Goal: Check status: Check status

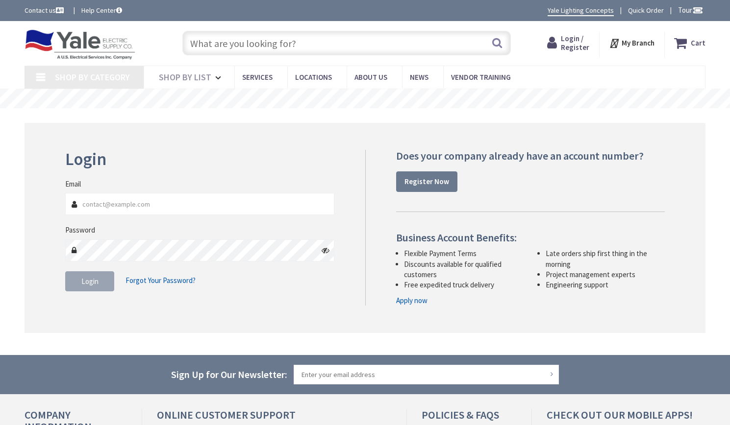
click at [135, 207] on input "Email" at bounding box center [199, 204] width 269 height 22
type input "[PERSON_NAME][EMAIL_ADDRESS][DOMAIN_NAME]"
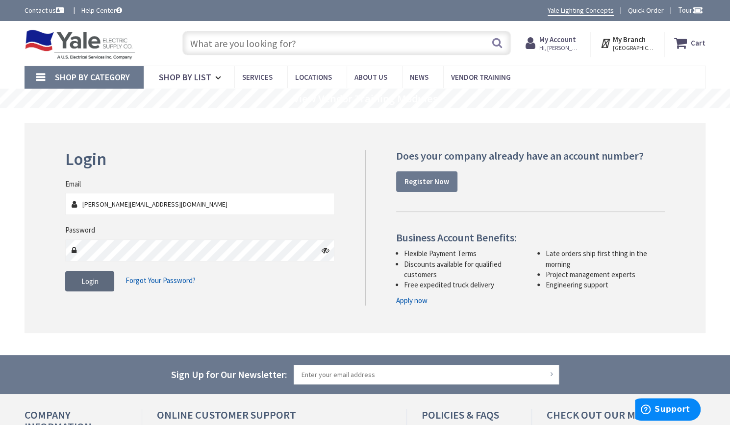
click at [105, 281] on button "Login" at bounding box center [89, 281] width 49 height 21
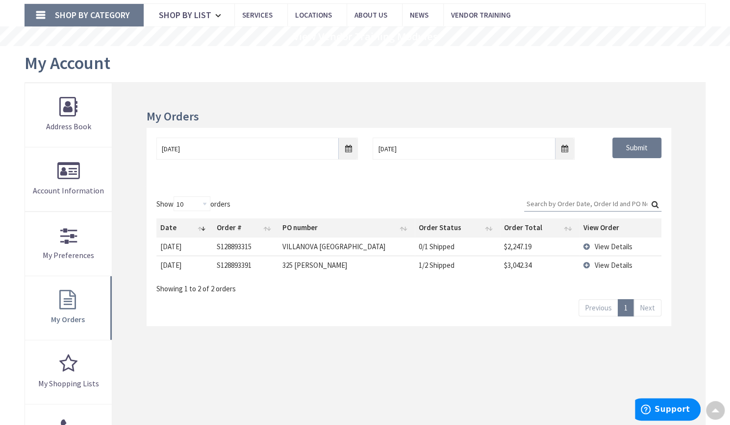
scroll to position [63, 0]
click at [589, 265] on td "View Details" at bounding box center [620, 265] width 82 height 19
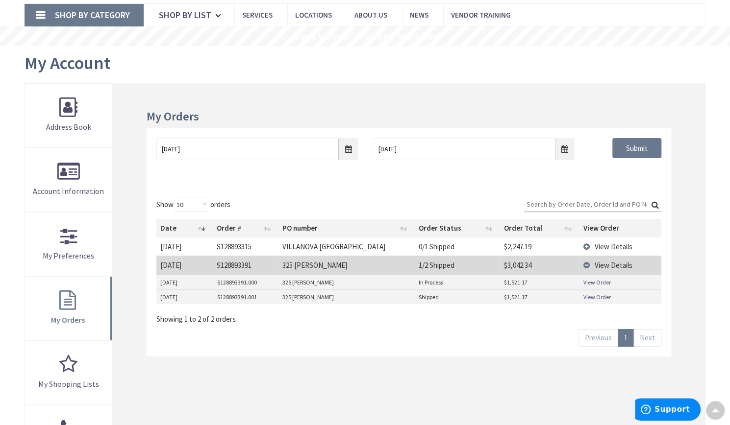
click at [589, 281] on link "View Order" at bounding box center [596, 282] width 27 height 8
click at [603, 297] on link "View Order" at bounding box center [596, 297] width 27 height 8
click at [609, 264] on span "View Details" at bounding box center [613, 265] width 38 height 9
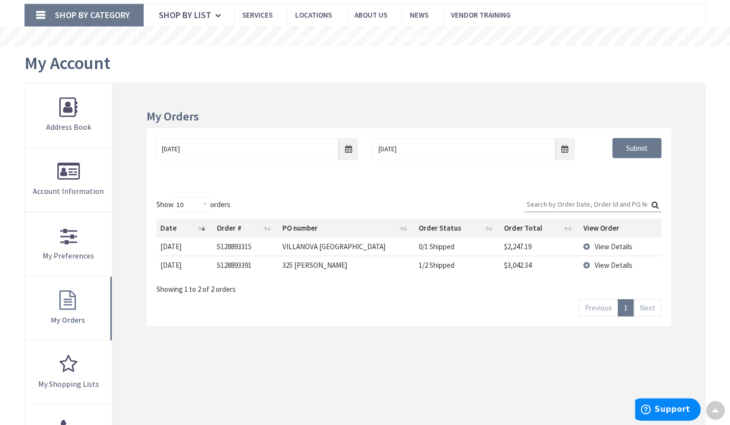
click at [609, 264] on span "View Details" at bounding box center [613, 265] width 38 height 9
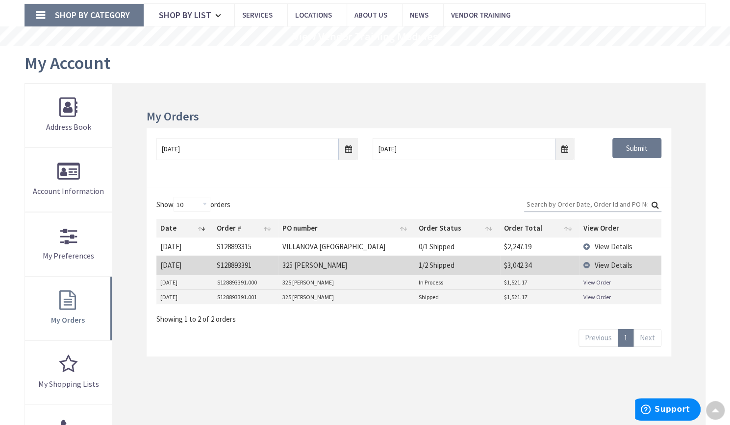
click at [597, 293] on link "View Order" at bounding box center [596, 297] width 27 height 8
click at [593, 297] on link "View Order" at bounding box center [596, 297] width 27 height 8
click at [624, 266] on span "View Details" at bounding box center [613, 265] width 38 height 9
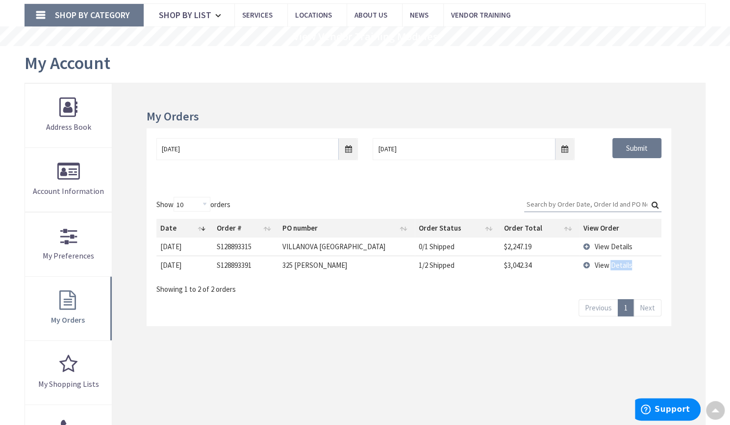
click at [624, 266] on span "View Details" at bounding box center [613, 265] width 38 height 9
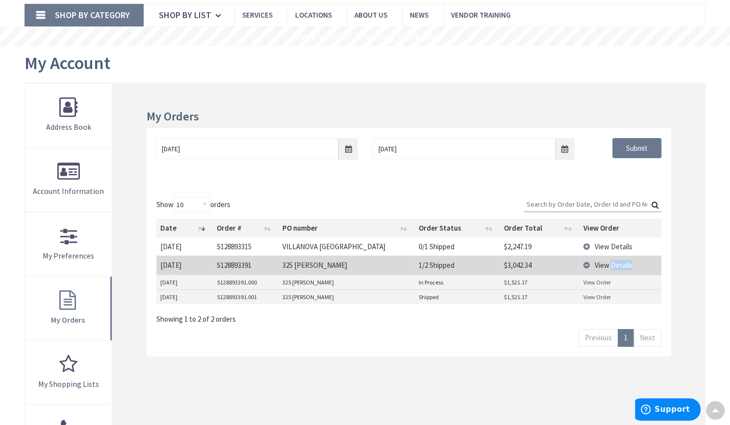
click at [603, 281] on link "View Order" at bounding box center [596, 282] width 27 height 8
click at [601, 280] on link "View Order" at bounding box center [596, 282] width 27 height 8
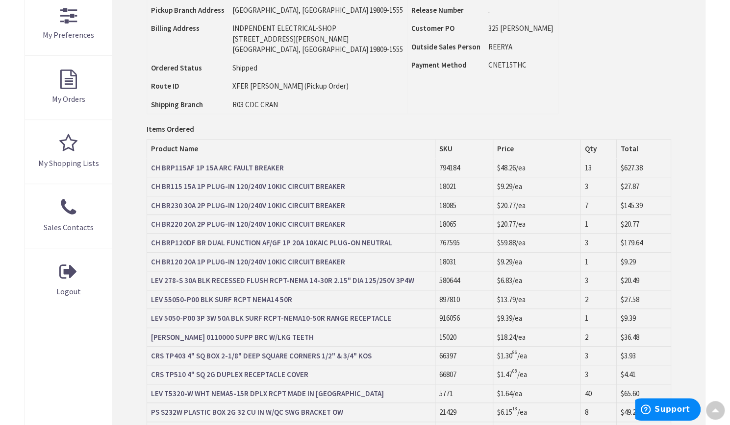
scroll to position [289, 0]
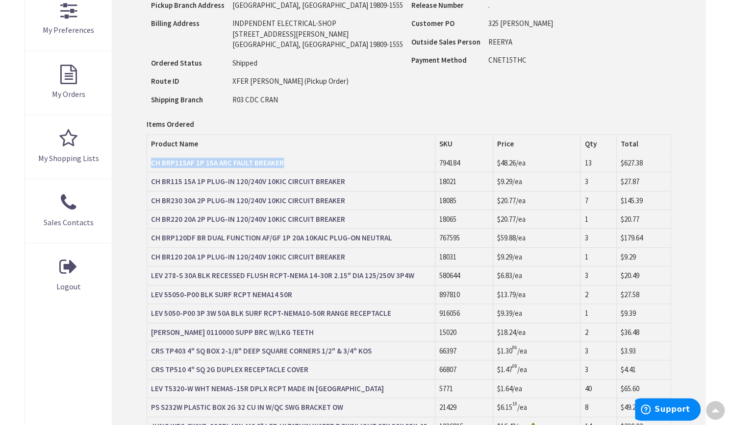
drag, startPoint x: 293, startPoint y: 161, endPoint x: 150, endPoint y: 162, distance: 142.6
click at [150, 162] on td "CH BRP115AF 1P 15A ARC FAULT BREAKER" at bounding box center [291, 163] width 288 height 19
copy strong "CH BRP115AF 1P 15A ARC FAULT BREAKER"
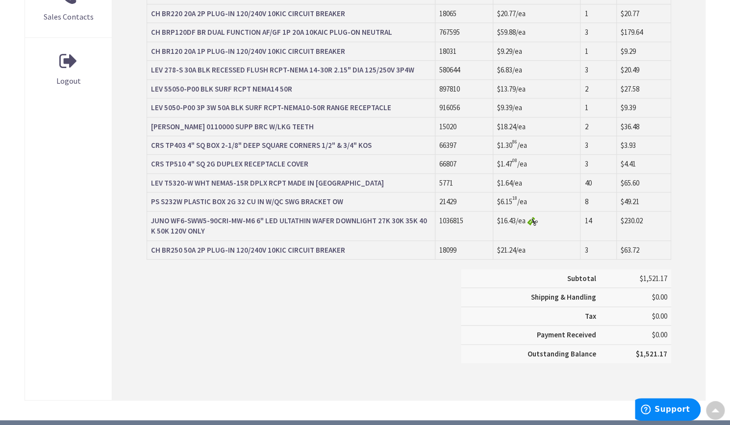
scroll to position [486, 0]
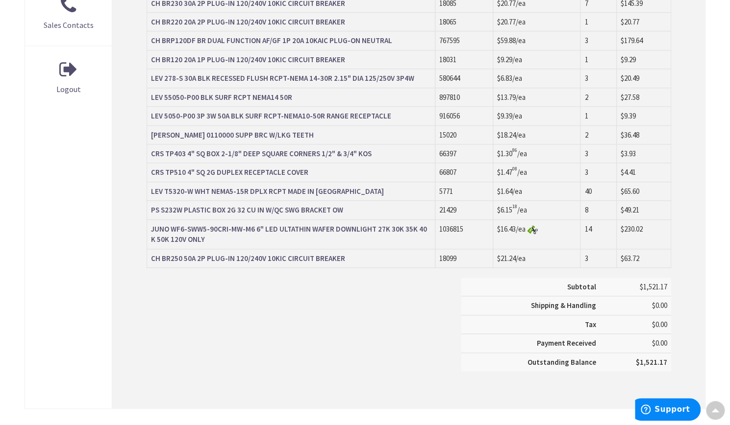
click at [537, 227] on img at bounding box center [532, 229] width 11 height 9
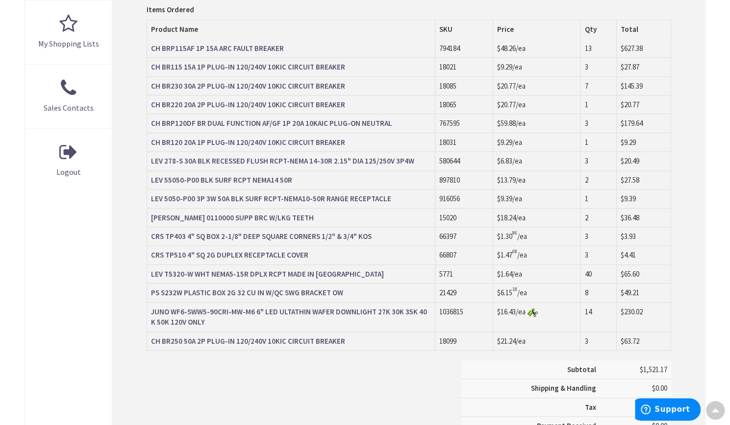
scroll to position [403, 0]
drag, startPoint x: 393, startPoint y: 125, endPoint x: 160, endPoint y: 126, distance: 233.3
click at [160, 126] on td "CH BRP120DF BR DUAL FUNCTION AF/GF 1P 20A 10KAIC PLUG-ON NEUTRAL" at bounding box center [291, 124] width 288 height 19
copy strong "BRP120DF BR DUAL FUNCTION AF/GF 1P 20A 10KAIC PLUG-ON NEUTRAL"
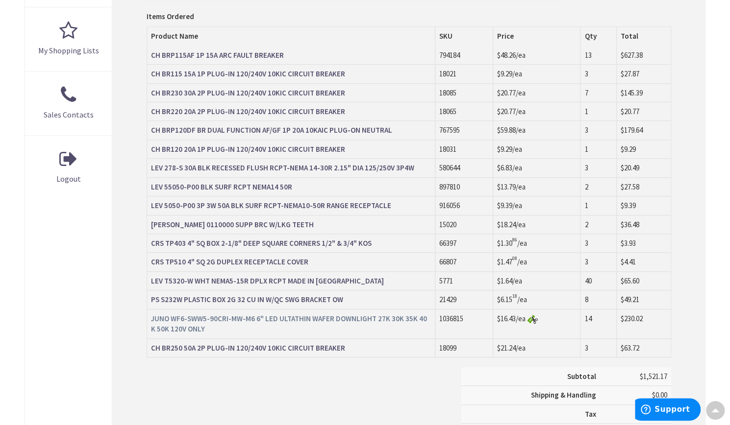
scroll to position [397, 0]
drag, startPoint x: 347, startPoint y: 296, endPoint x: 296, endPoint y: 299, distance: 51.1
click at [296, 299] on td "PS S232W PLASTIC BOX 2G 32 CU IN W/QC SWG BRACKET OW" at bounding box center [291, 299] width 288 height 19
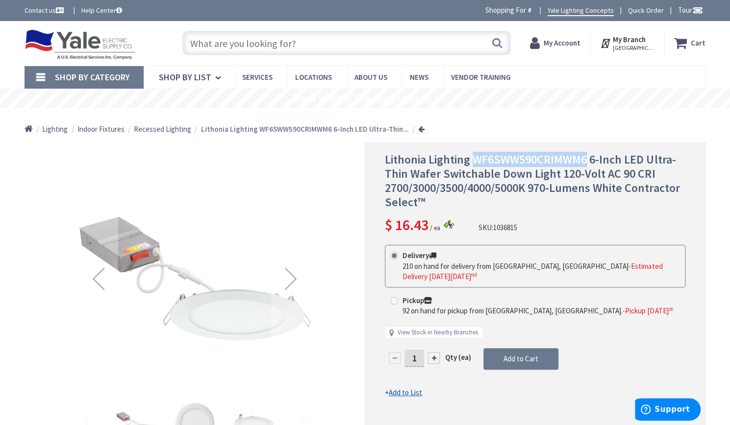
drag, startPoint x: 474, startPoint y: 162, endPoint x: 586, endPoint y: 159, distance: 111.8
click at [586, 159] on span "Lithonia Lighting WF6SWW590CRIMWM6 6-Inch LED Ultra-Thin Wafer Switchable Down …" at bounding box center [532, 180] width 295 height 57
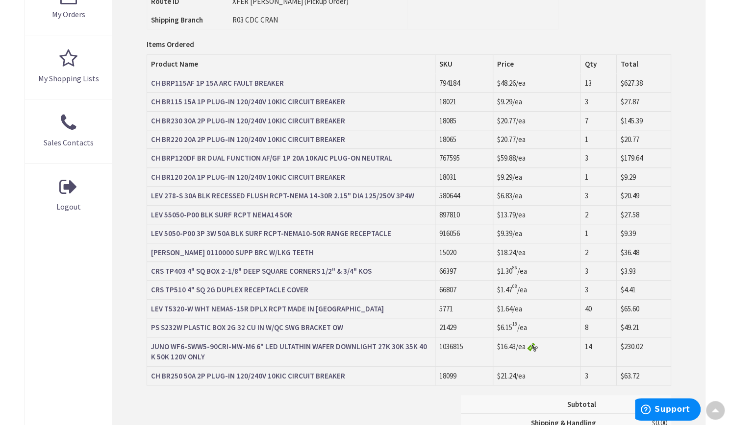
scroll to position [369, 0]
drag, startPoint x: 351, startPoint y: 371, endPoint x: 161, endPoint y: 370, distance: 190.2
click at [161, 370] on td "CH BR250 50A 2P PLUG-IN 120/240V 10KIC CIRCUIT BREAKER" at bounding box center [291, 375] width 288 height 19
copy strong "BR250 50A 2P PLUG-IN 120/240V 10KIC CIRCUIT BREAKER"
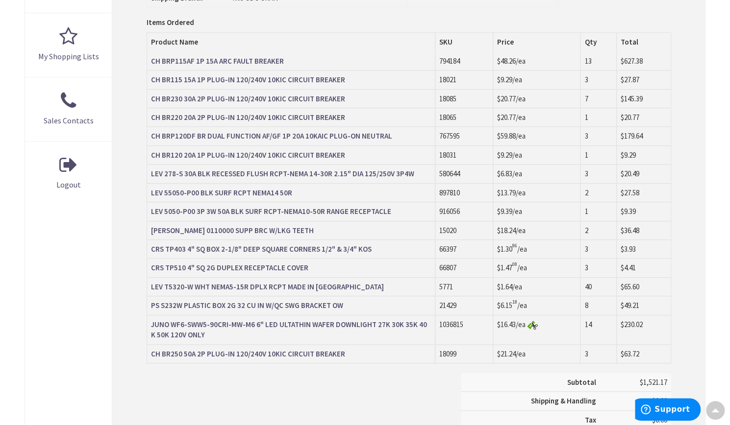
scroll to position [391, 0]
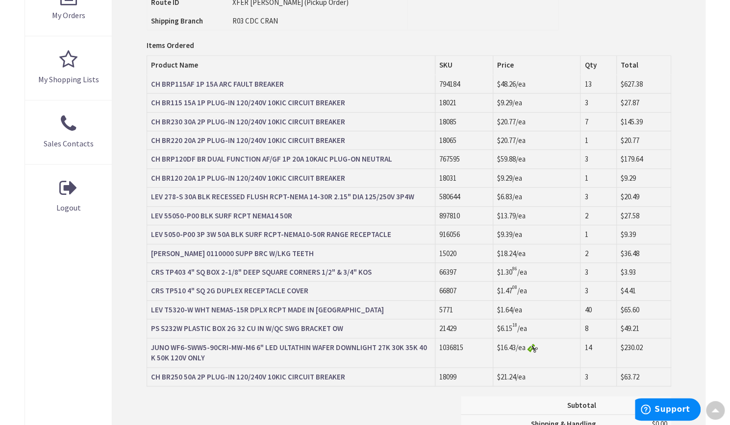
scroll to position [368, 0]
drag, startPoint x: 390, startPoint y: 229, endPoint x: 148, endPoint y: 230, distance: 241.6
click at [148, 230] on td "LEV 5050-P00 3P 3W 50A BLK SURF RCPT-NEMA10-50R RANGE RECEPTACLE" at bounding box center [291, 234] width 288 height 19
copy strong "LEV 5050-P00 3P 3W 50A BLK SURF RCPT-NEMA10-50R RANGE RECEPTACLE"
